Goal: Check status: Check status

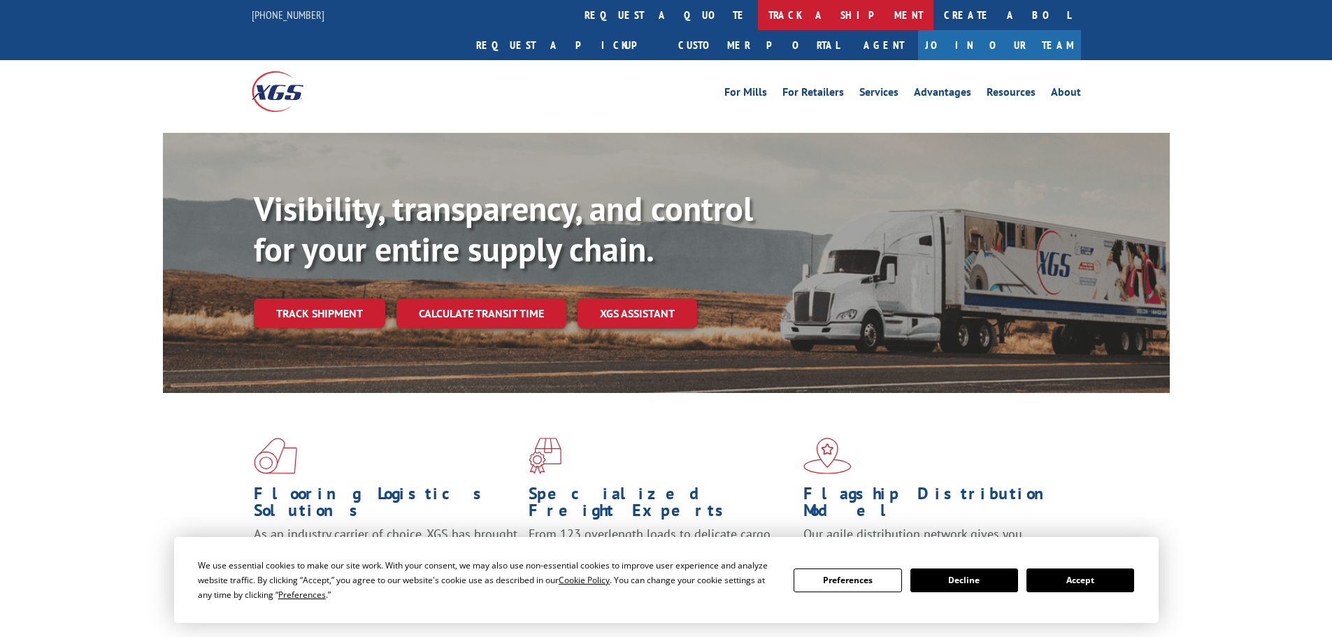
click at [758, 12] on link "track a shipment" at bounding box center [846, 15] width 176 height 30
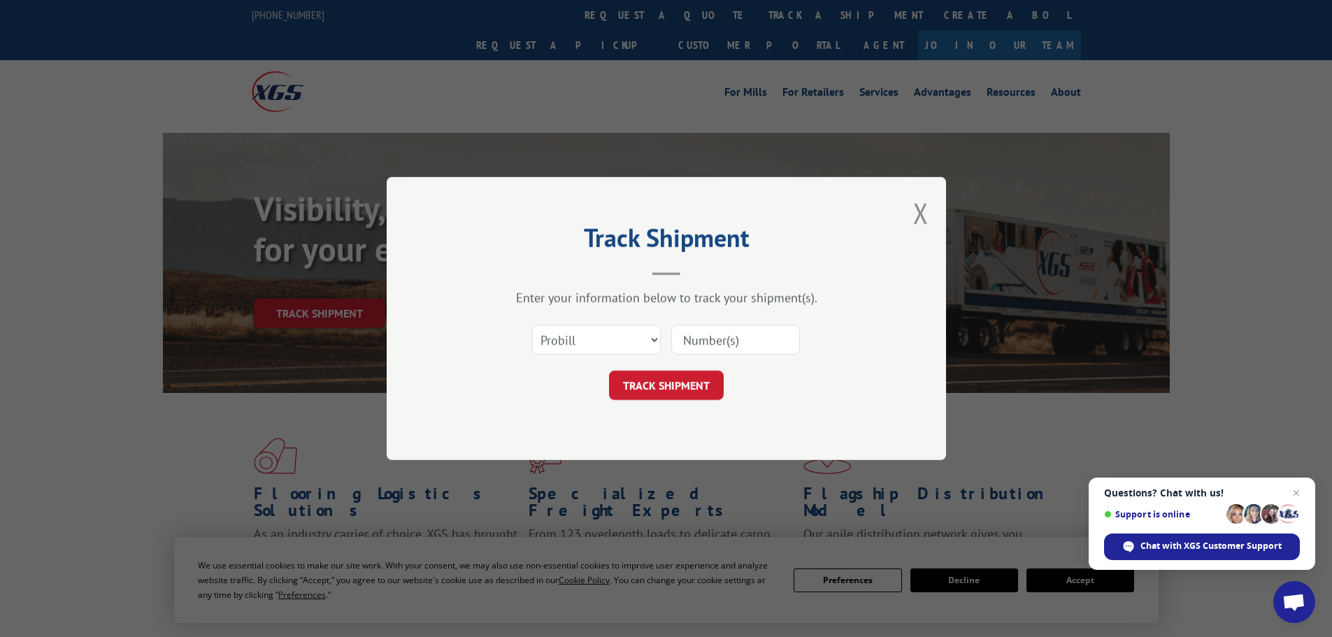
paste input "17095556"
type input "17095556"
click at [658, 385] on button "TRACK SHIPMENT" at bounding box center [666, 385] width 115 height 29
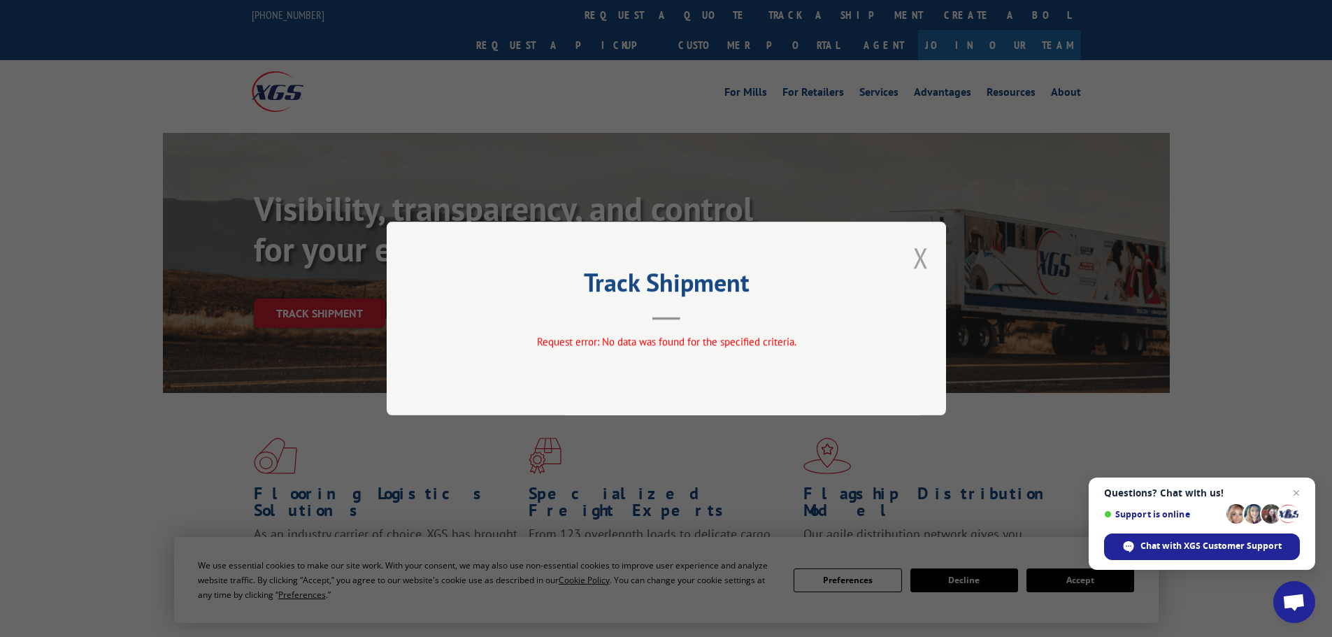
click at [917, 265] on button "Close modal" at bounding box center [920, 257] width 15 height 37
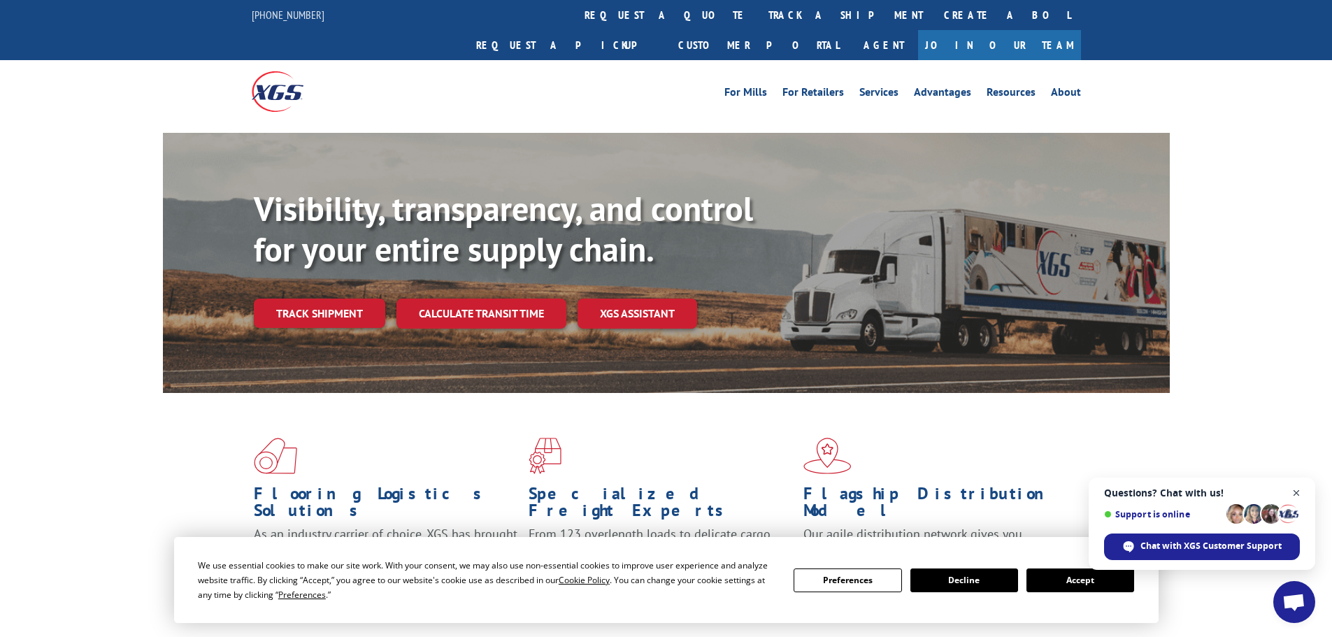
click at [1301, 494] on span "Questions? Chat with us! Support is online Chat with XGS Customer Support" at bounding box center [1202, 524] width 227 height 92
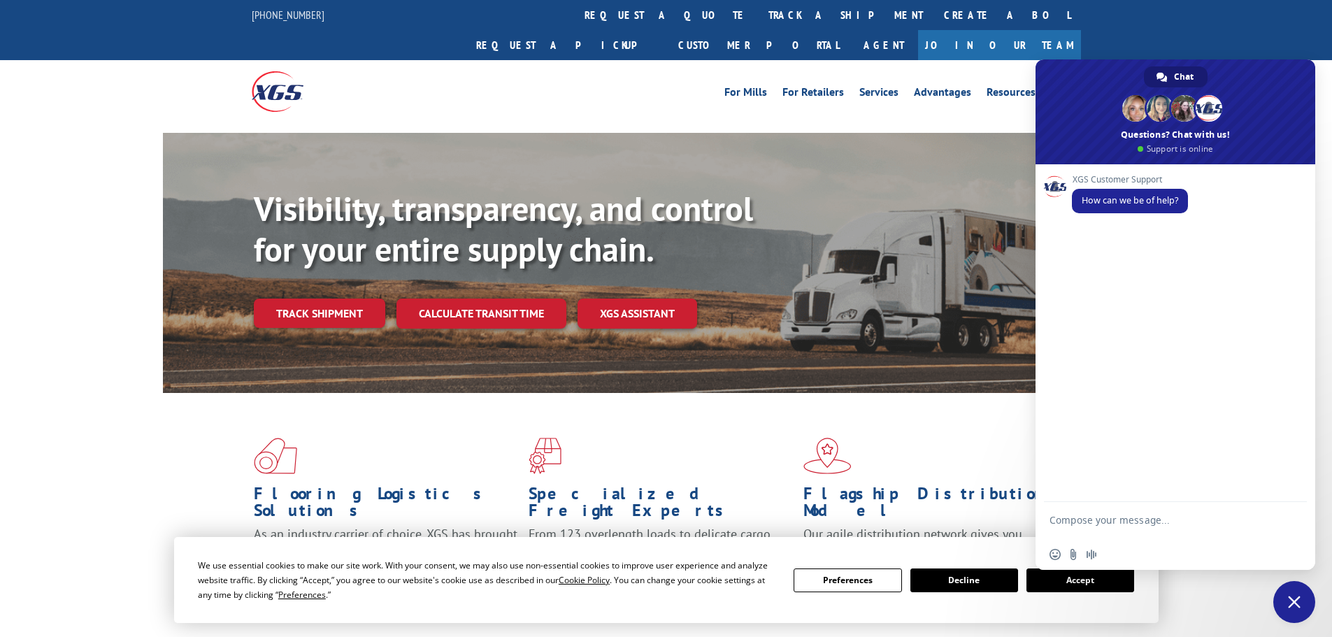
click at [1298, 493] on div "XGS Customer Support How can we be of help?" at bounding box center [1176, 333] width 280 height 338
click at [961, 438] on span at bounding box center [940, 456] width 275 height 36
click at [1298, 613] on span "Close chat" at bounding box center [1294, 602] width 42 height 42
